Goal: Navigation & Orientation: Find specific page/section

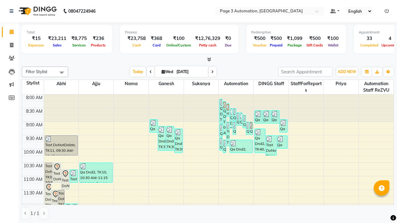
click at [387, 11] on icon at bounding box center [387, 11] width 4 height 4
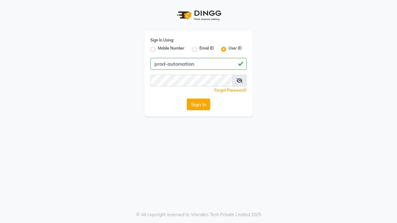
type input "prod-automation"
click at [199, 105] on button "Sign In" at bounding box center [199, 105] width 24 height 12
